Goal: Information Seeking & Learning: Learn about a topic

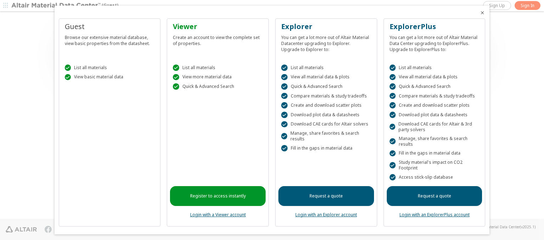
click at [480, 13] on icon "Close" at bounding box center [483, 13] width 6 height 6
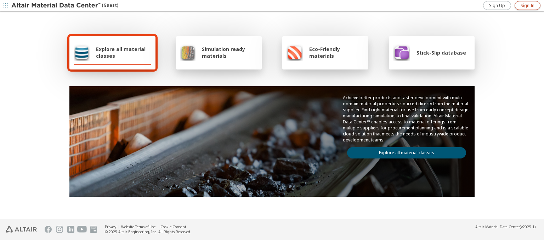
click at [527, 5] on span "Sign In" at bounding box center [528, 6] width 14 height 6
click at [56, 6] on img at bounding box center [56, 5] width 90 height 7
click at [121, 52] on span "Explore all material classes" at bounding box center [123, 52] width 55 height 13
click at [404, 151] on link "Explore all material classes" at bounding box center [406, 152] width 119 height 11
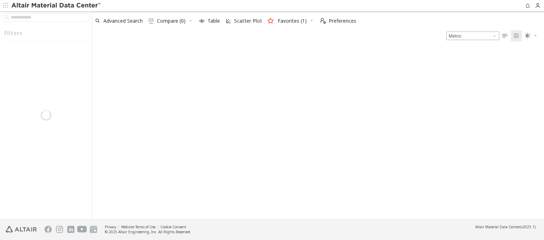
type input "****"
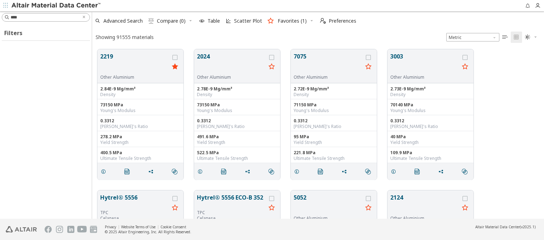
scroll to position [169, 446]
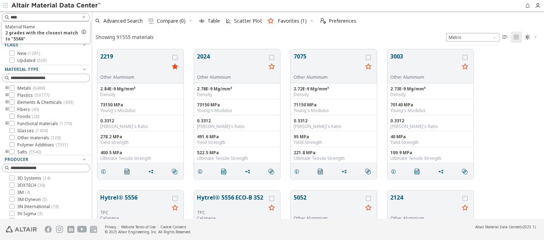
click at [56, 6] on img at bounding box center [56, 5] width 90 height 7
